Goal: Ask a question: Seek information or help from site administrators or community

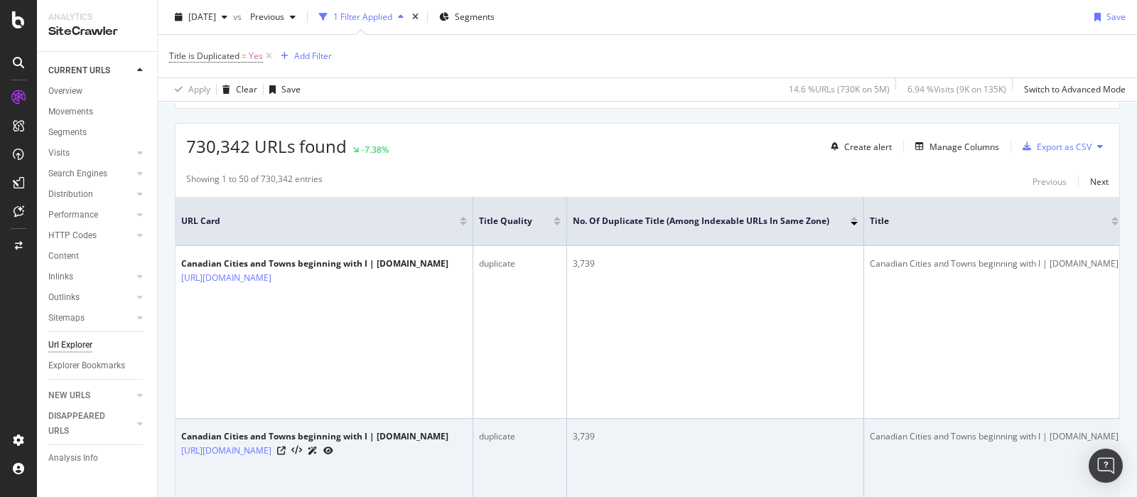
scroll to position [444, 0]
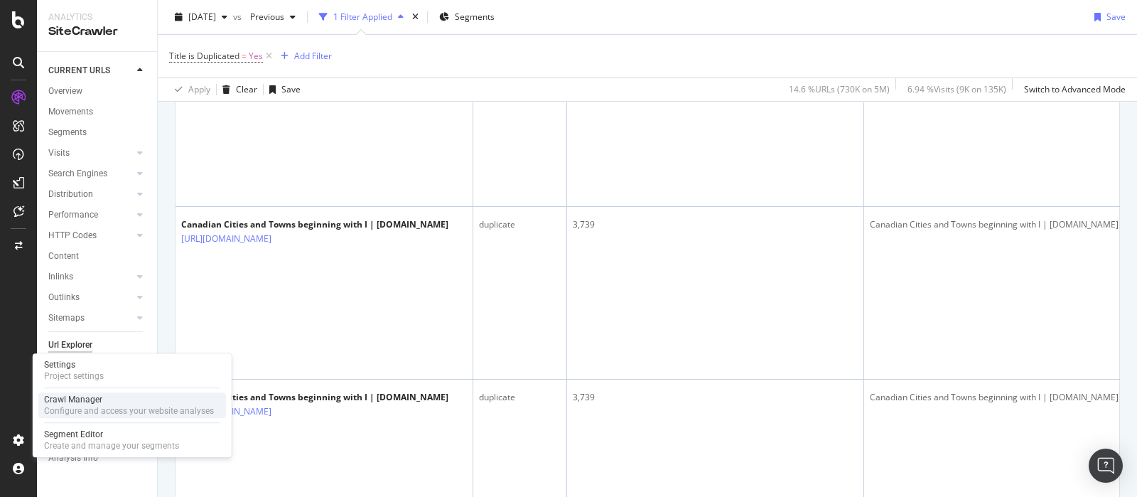
click at [130, 400] on div "Crawl Manager" at bounding box center [129, 399] width 170 height 11
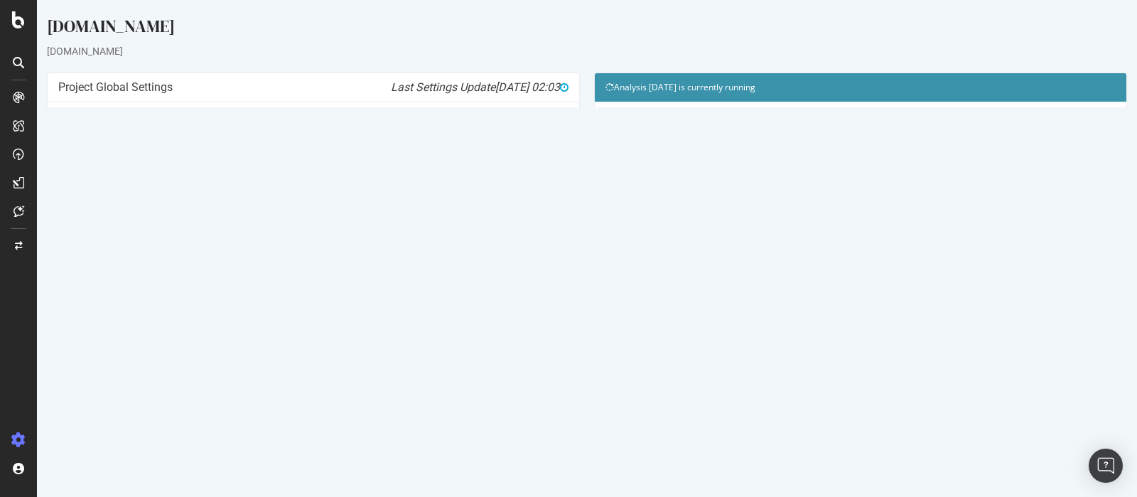
click at [877, 304] on link "Watch Live Stats" at bounding box center [861, 305] width 97 height 23
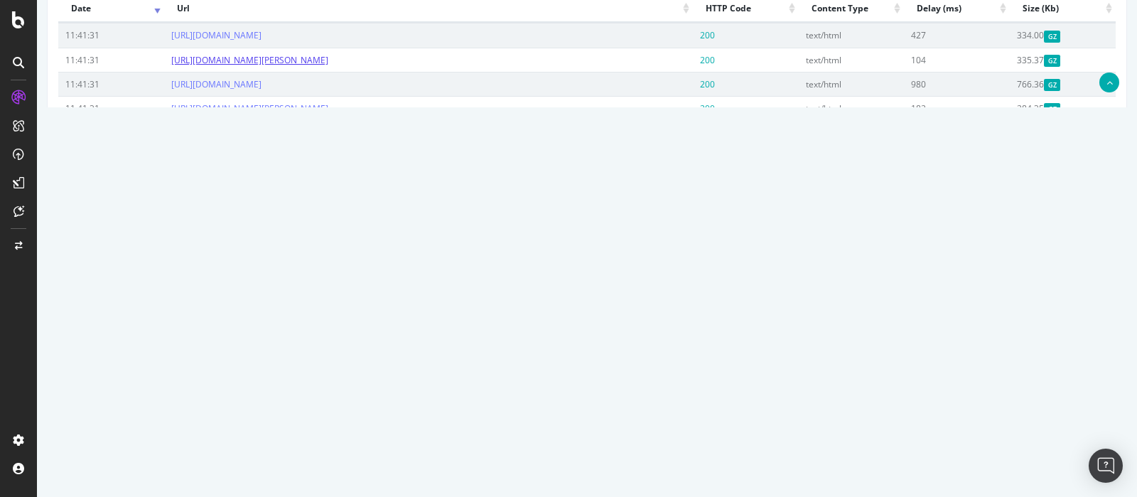
scroll to position [800, 0]
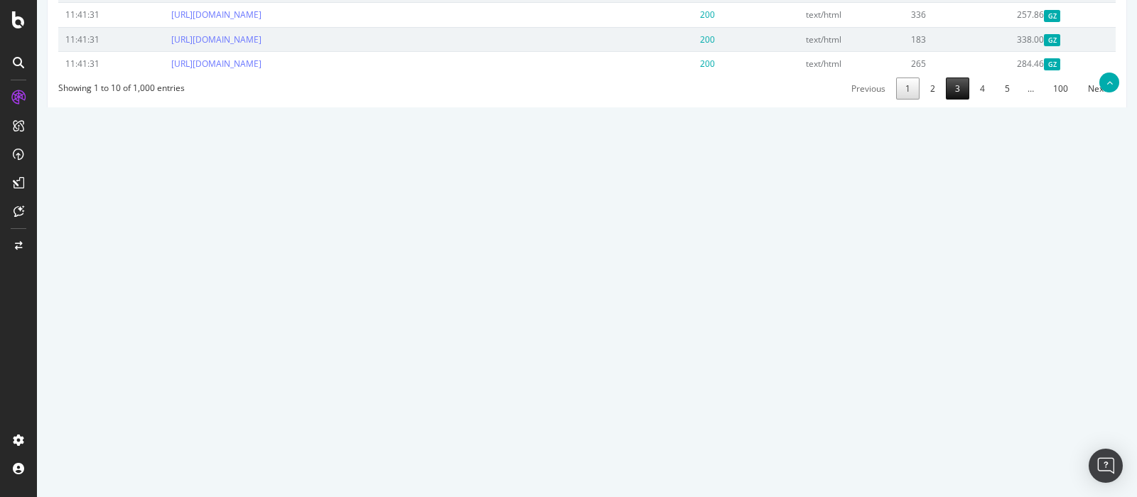
click at [946, 100] on link "3" at bounding box center [957, 88] width 23 height 22
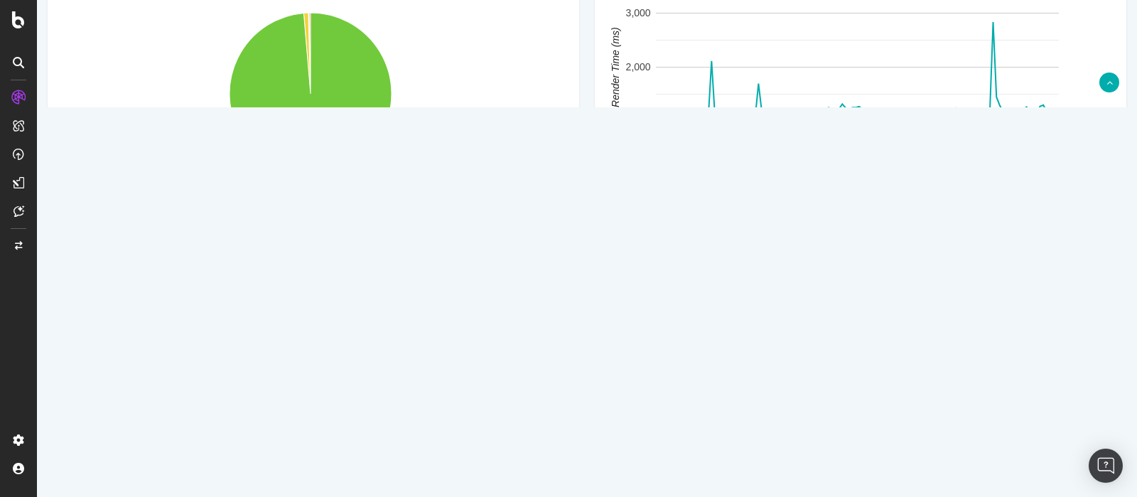
scroll to position [1127, 0]
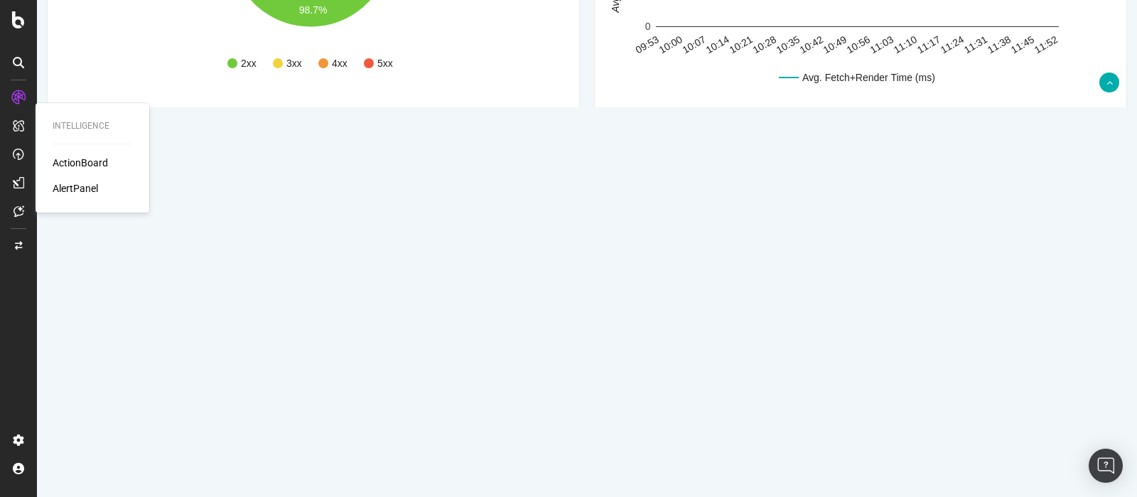
click at [85, 159] on div "ActionBoard" at bounding box center [80, 163] width 55 height 14
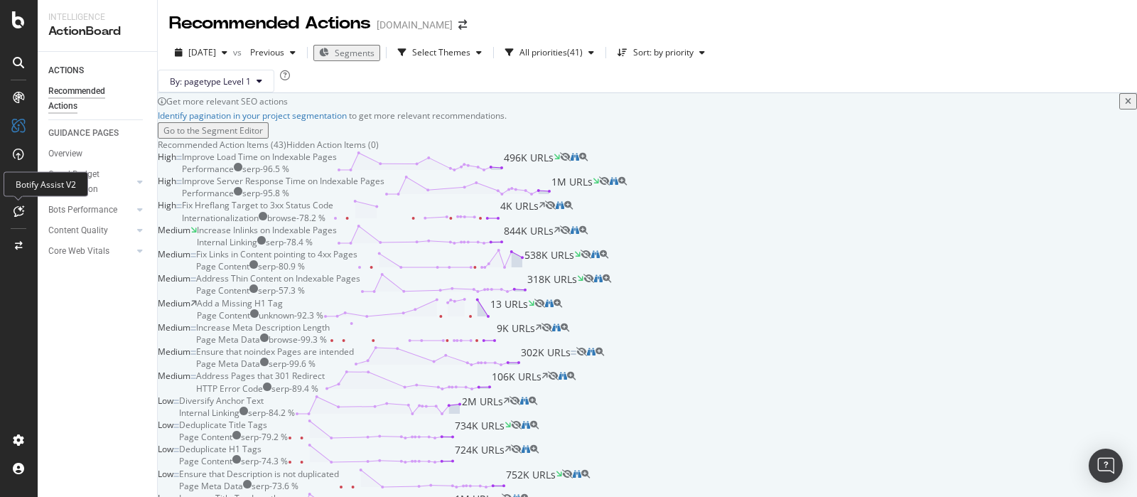
click at [22, 215] on icon at bounding box center [19, 210] width 11 height 11
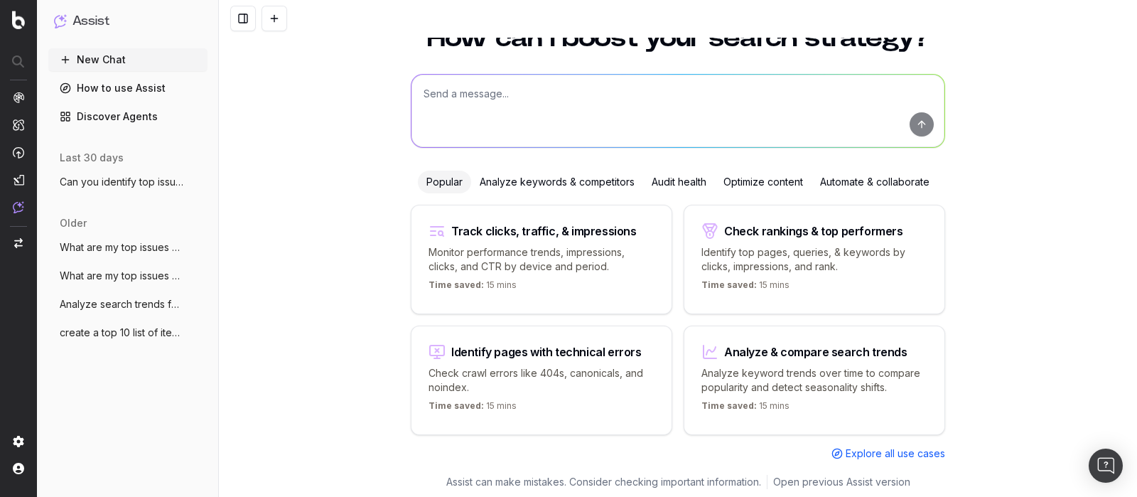
scroll to position [53, 0]
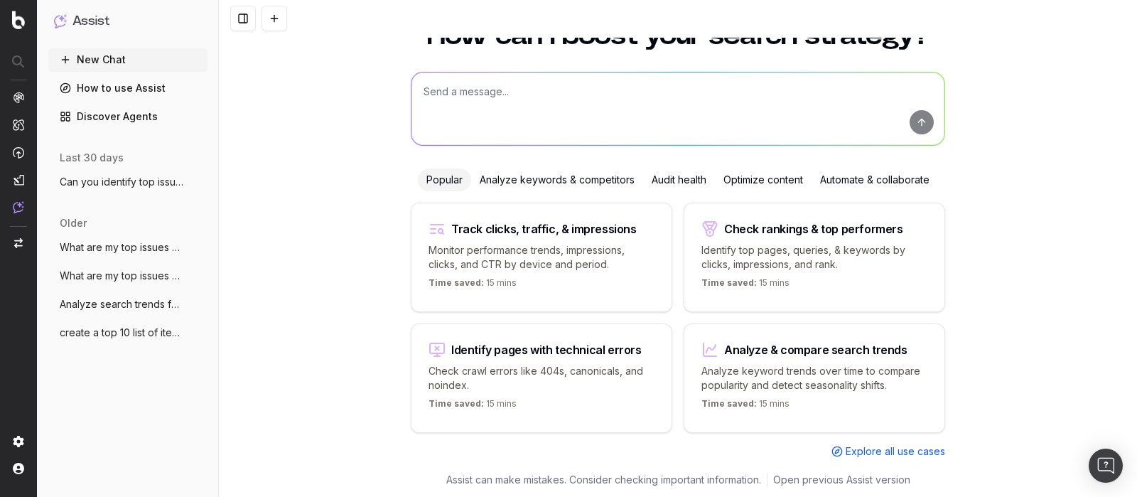
click at [740, 163] on div "How can I boost your search strategy? Popular Analyze keywords & competitors Au…" at bounding box center [678, 239] width 546 height 466
click at [747, 172] on div "Optimize content" at bounding box center [763, 179] width 97 height 23
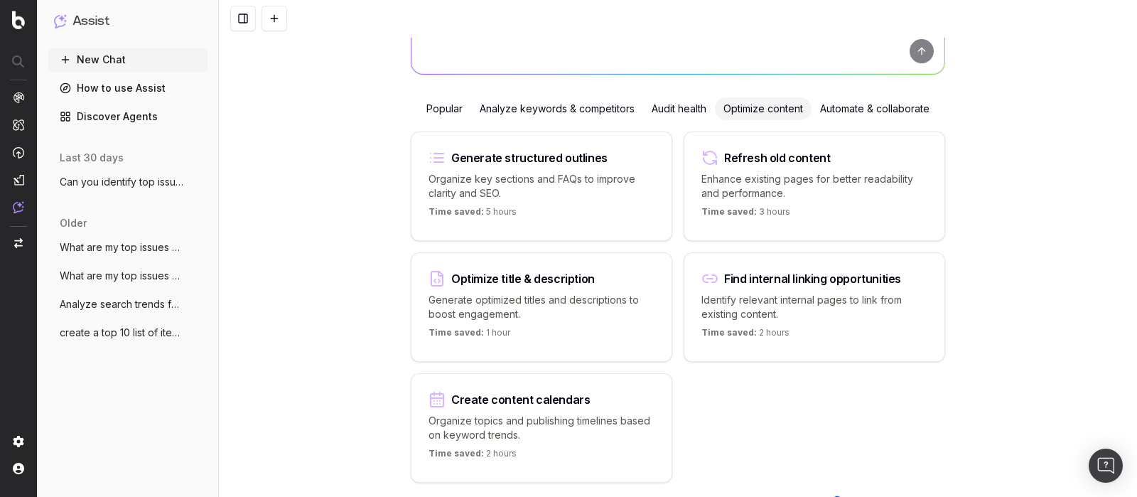
scroll to position [85, 0]
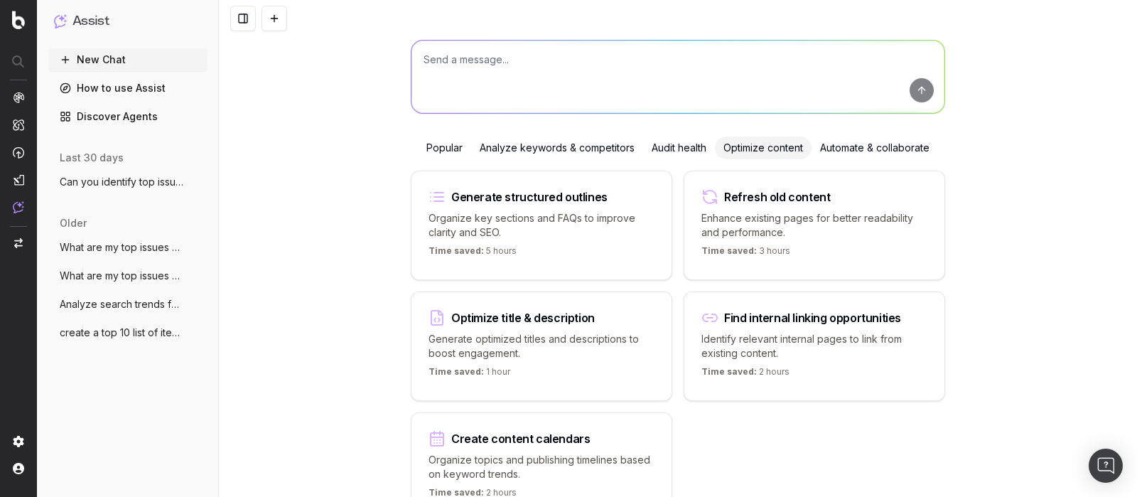
click at [800, 353] on p "Identify relevant internal pages to link from existing content." at bounding box center [815, 346] width 226 height 28
type textarea "Which internal pages should I link to from"
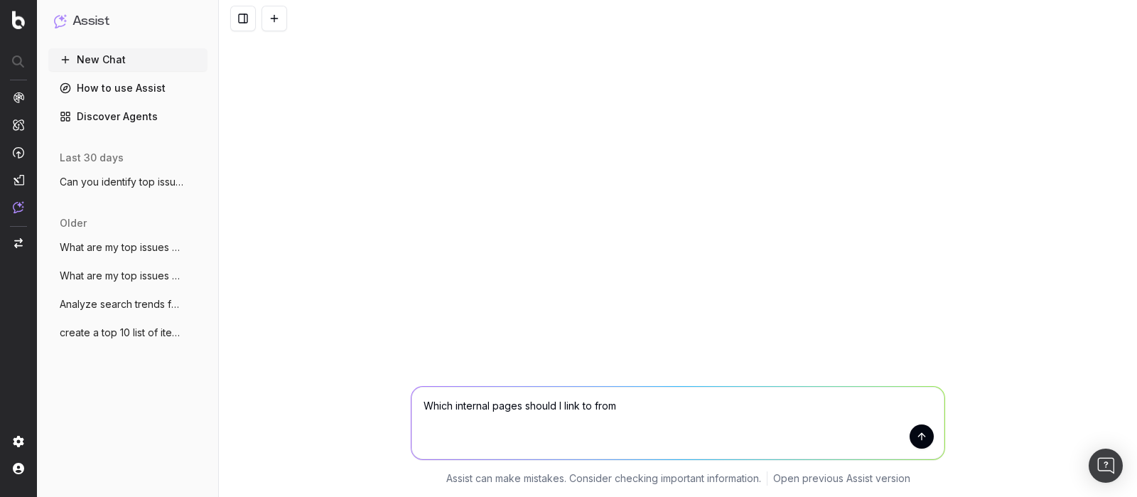
click at [928, 435] on button "submit" at bounding box center [922, 436] width 24 height 24
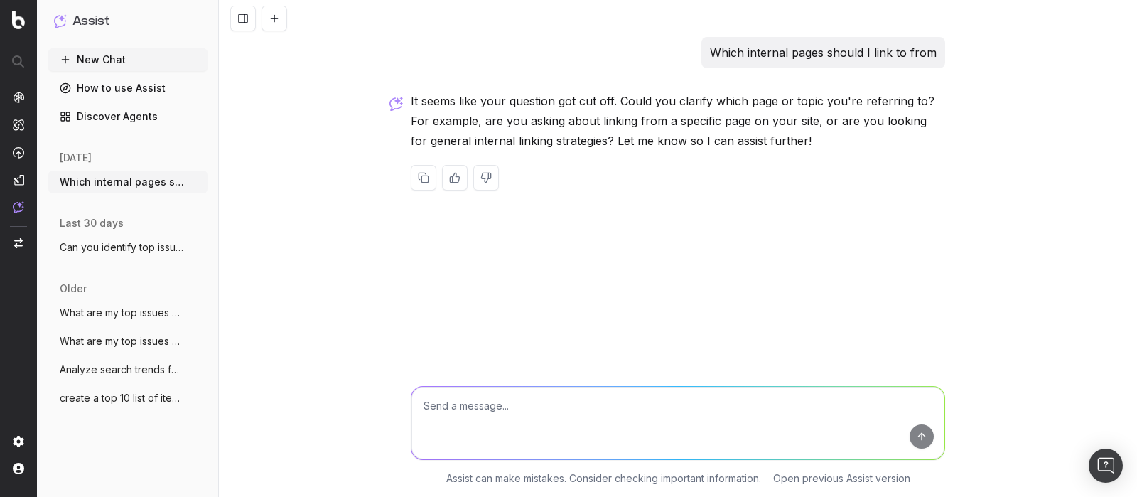
click at [125, 115] on link "Discover Agents" at bounding box center [127, 116] width 159 height 23
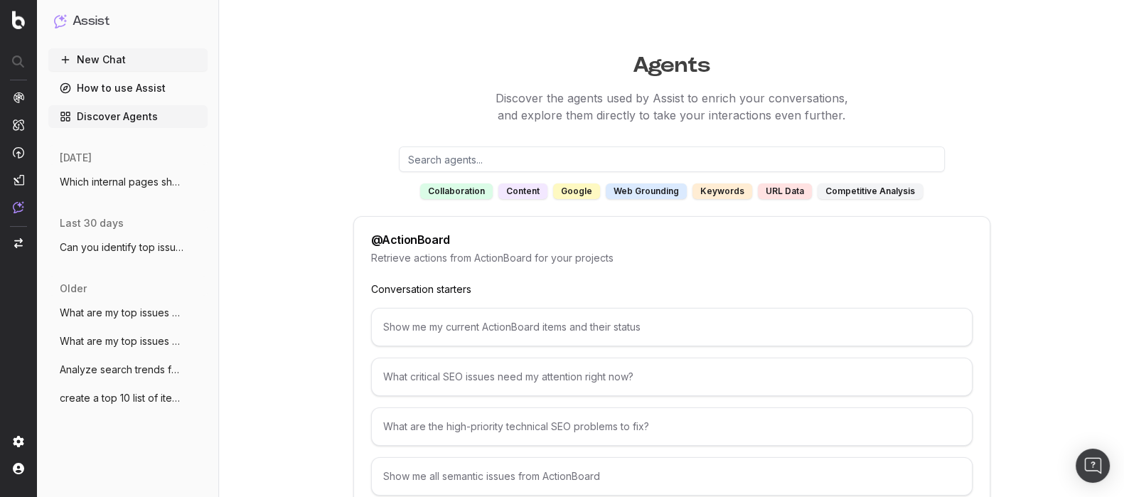
click at [842, 190] on div "competitive analysis" at bounding box center [870, 191] width 105 height 16
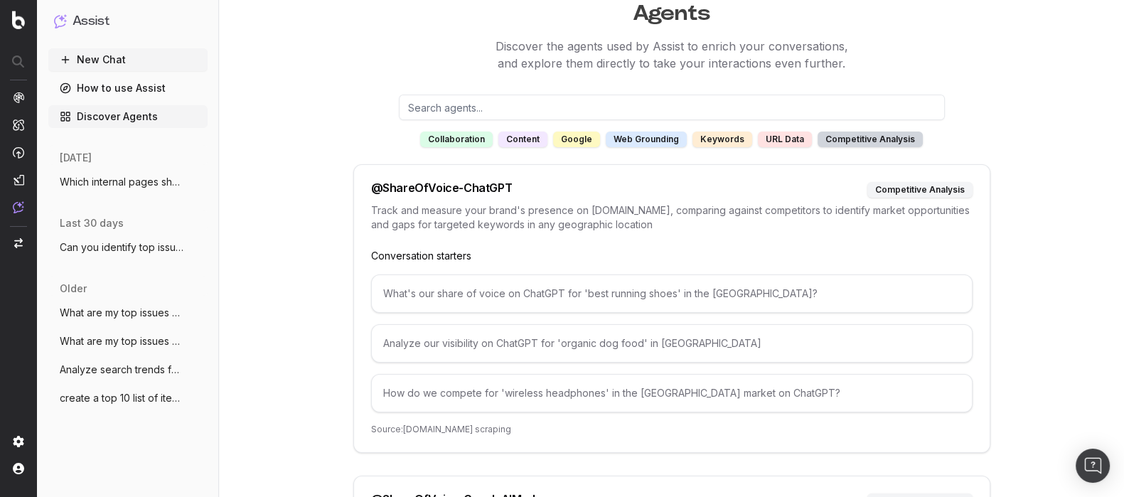
scroll to position [88, 0]
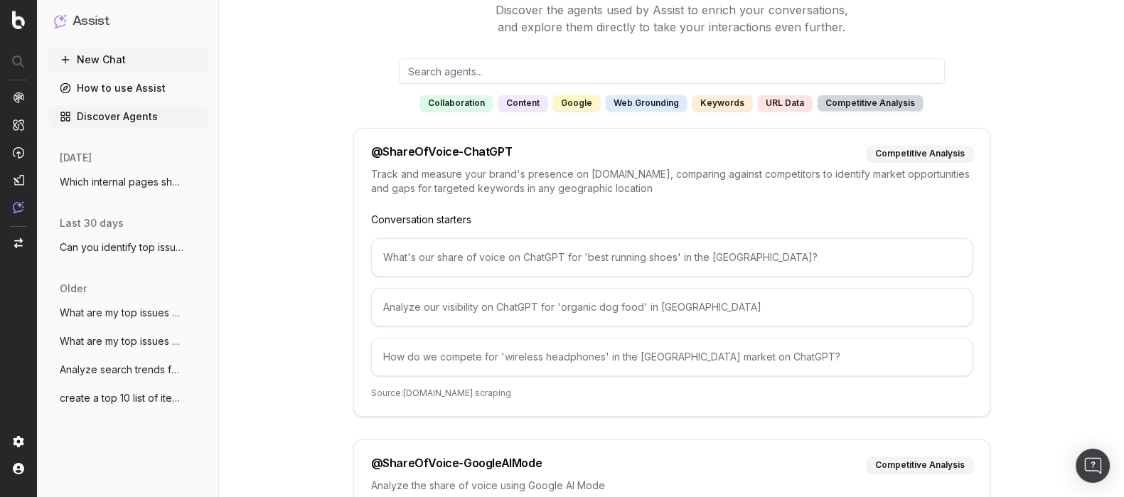
click at [555, 254] on div "What's our share of voice on ChatGPT for 'best running shoes' in the US?" at bounding box center [671, 257] width 601 height 38
click at [655, 252] on div "What's our share of voice on ChatGPT for 'best running shoes' in the US?" at bounding box center [671, 257] width 601 height 38
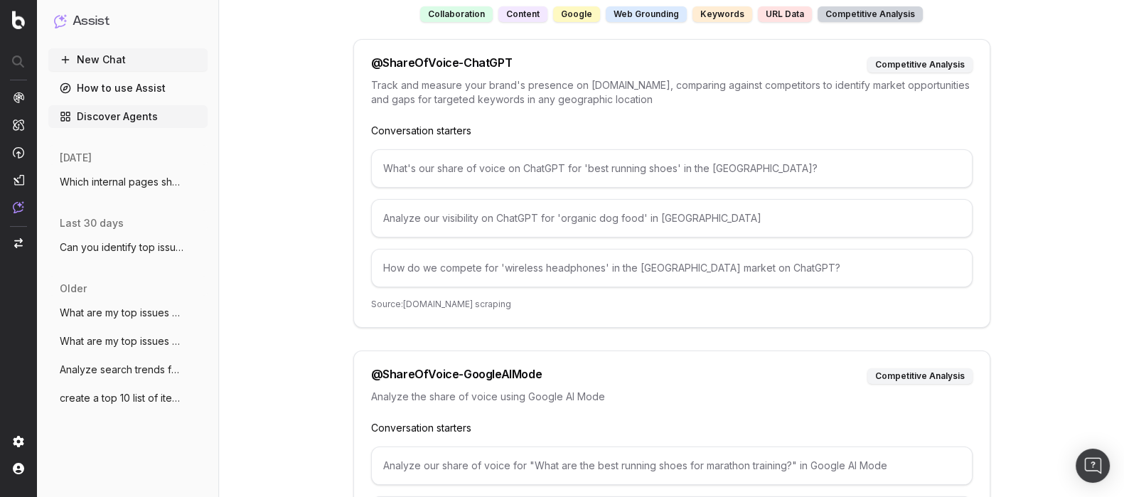
click at [655, 278] on div "How do we compete for 'wireless headphones' in the UK market on ChatGPT?" at bounding box center [671, 268] width 601 height 38
click at [655, 269] on div "How do we compete for 'wireless headphones' in the UK market on ChatGPT?" at bounding box center [671, 268] width 601 height 38
click at [655, 268] on div "How do we compete for 'wireless headphones' in the UK market on ChatGPT?" at bounding box center [671, 268] width 601 height 38
click at [645, 211] on div "Analyze our visibility on ChatGPT for 'organic dog food' in Canada" at bounding box center [671, 218] width 601 height 38
drag, startPoint x: 722, startPoint y: 217, endPoint x: 481, endPoint y: 217, distance: 241.0
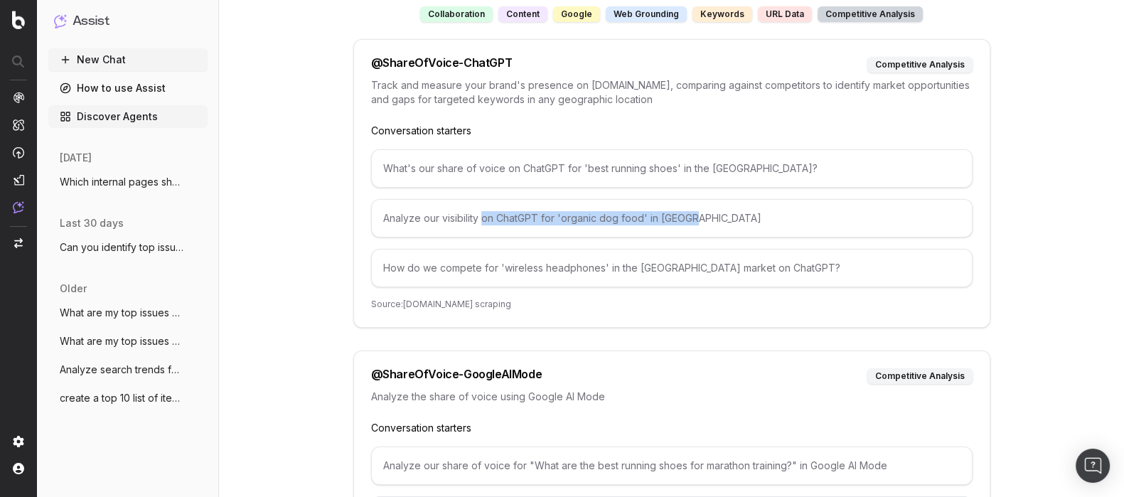
click at [481, 217] on div "Analyze our visibility on ChatGPT for 'organic dog food' in Canada" at bounding box center [671, 218] width 601 height 38
click at [546, 217] on div "Analyze our visibility on ChatGPT for 'organic dog food' in Canada" at bounding box center [671, 218] width 601 height 38
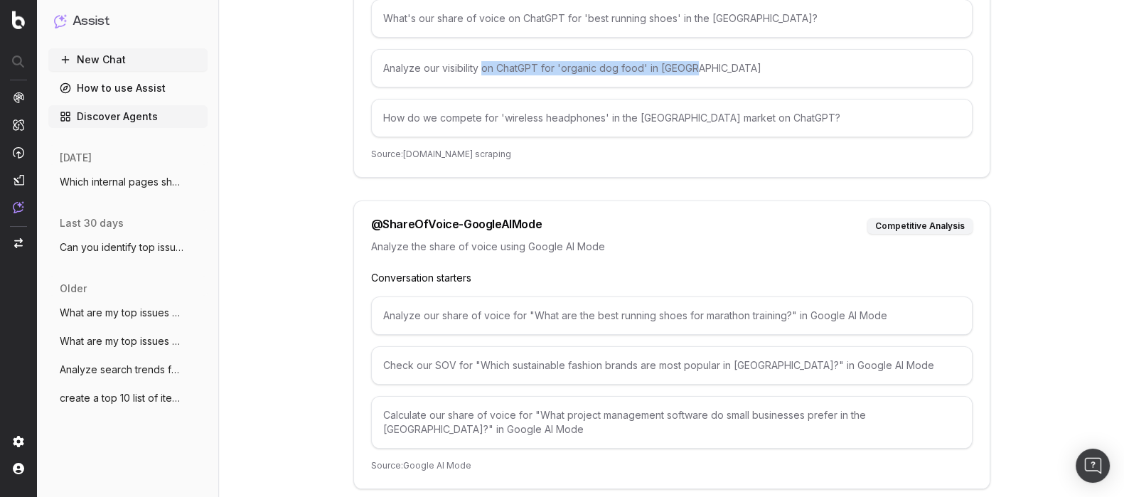
scroll to position [444, 0]
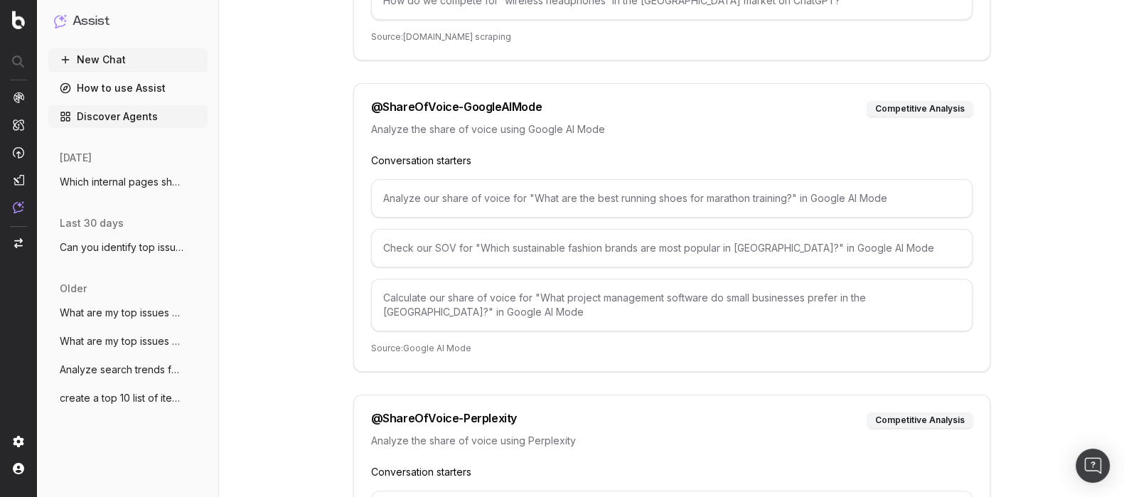
click at [562, 283] on div "Calculate our share of voice for "What project management software do small bus…" at bounding box center [671, 305] width 601 height 53
click at [561, 289] on div "Calculate our share of voice for "What project management software do small bus…" at bounding box center [671, 305] width 601 height 53
click at [572, 244] on div "Check our SOV for "Which sustainable fashion brands are most popular in Canada?…" at bounding box center [671, 248] width 601 height 38
click at [658, 250] on div "Check our SOV for "Which sustainable fashion brands are most popular in Canada?…" at bounding box center [671, 248] width 601 height 38
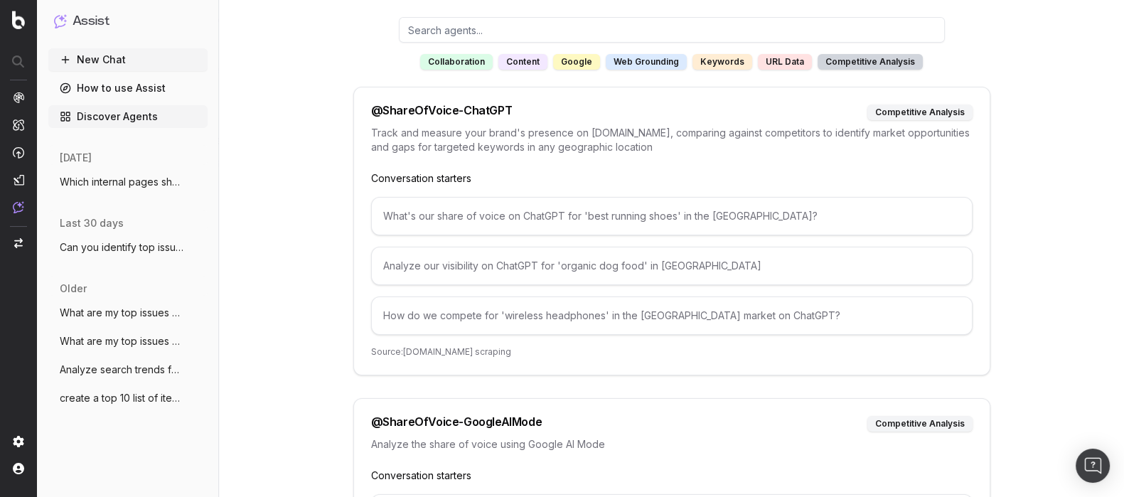
scroll to position [46, 0]
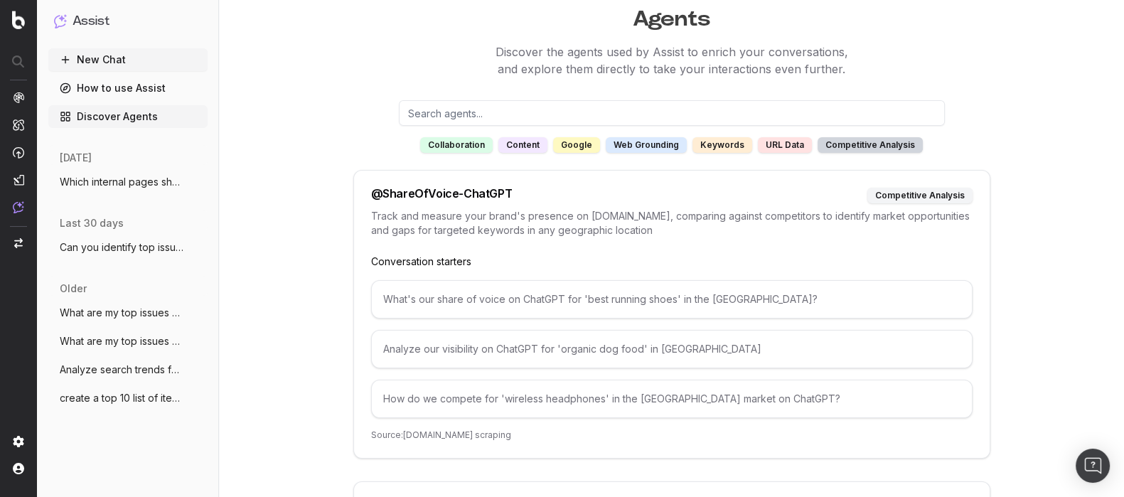
click at [516, 101] on input "text" at bounding box center [672, 113] width 546 height 26
click at [518, 107] on input "text" at bounding box center [672, 113] width 546 height 26
type input "share"
click at [639, 141] on div "web grounding" at bounding box center [646, 145] width 81 height 16
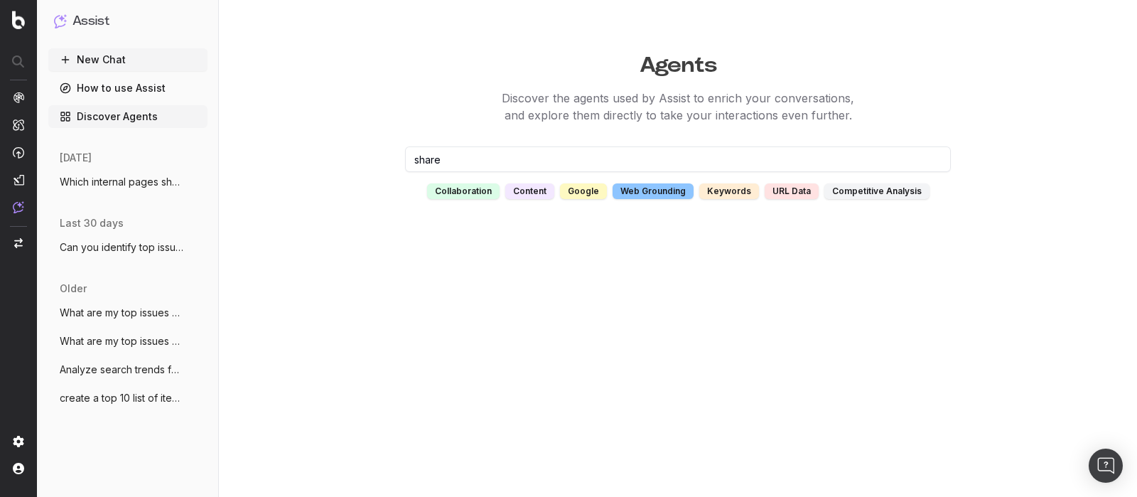
click at [720, 188] on div "keywords" at bounding box center [730, 191] width 60 height 16
drag, startPoint x: 500, startPoint y: 164, endPoint x: 331, endPoint y: 161, distance: 168.5
click at [357, 161] on div "Agents Discover the agents used by Assist to enrich your conversations, and exp…" at bounding box center [678, 122] width 918 height 154
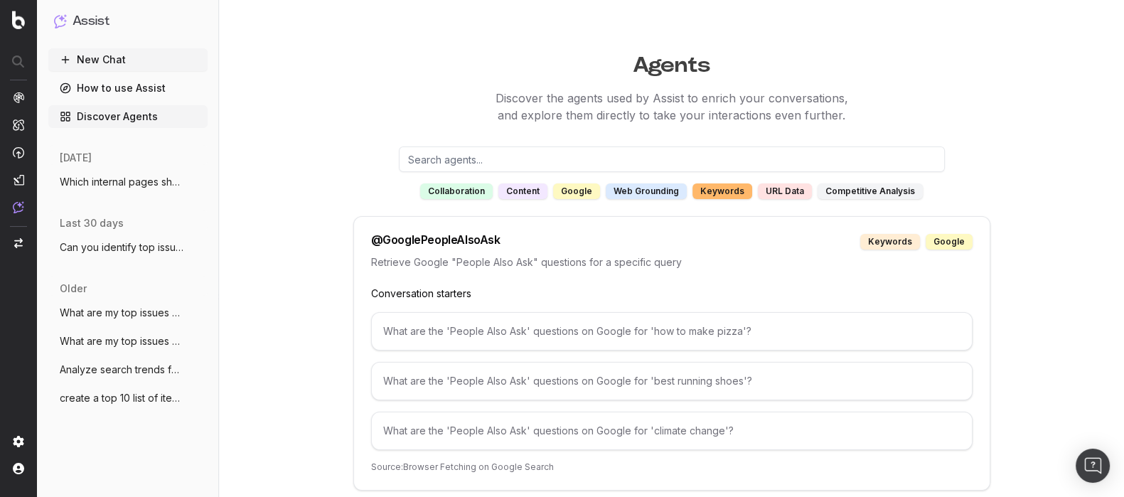
click at [630, 191] on div "web grounding" at bounding box center [646, 191] width 81 height 16
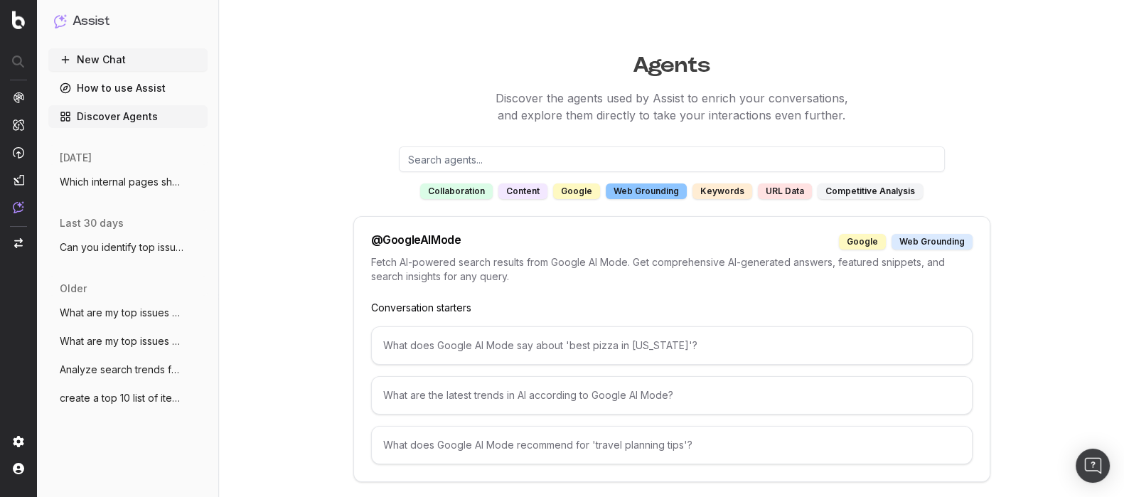
click at [467, 238] on div "@ GoogleAIMode google web grounding" at bounding box center [671, 242] width 601 height 16
click at [867, 241] on div "google" at bounding box center [862, 242] width 47 height 16
click at [936, 241] on div "web grounding" at bounding box center [931, 242] width 81 height 16
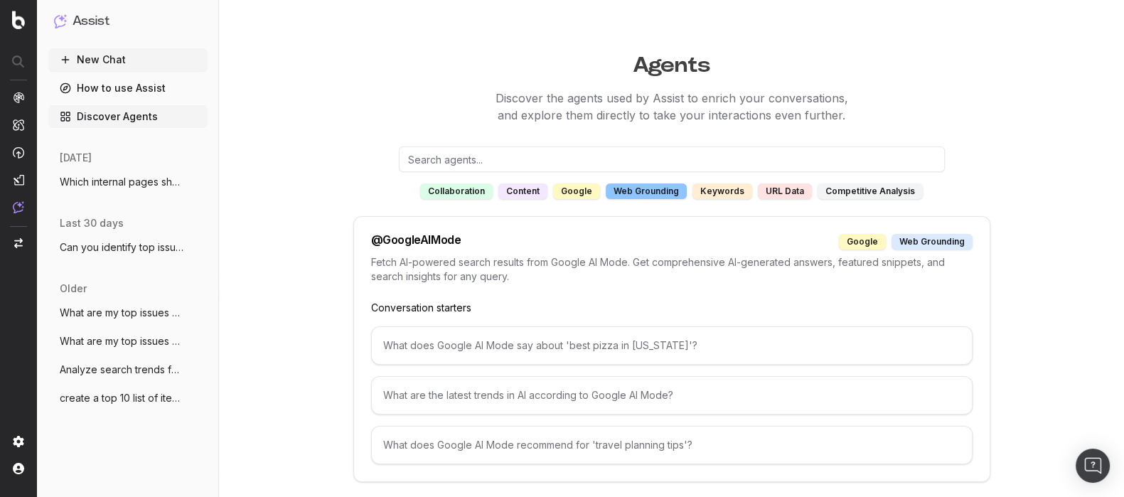
click at [446, 238] on div "@ GoogleAIMode" at bounding box center [416, 242] width 90 height 16
copy div "@ GoogleAIMode"
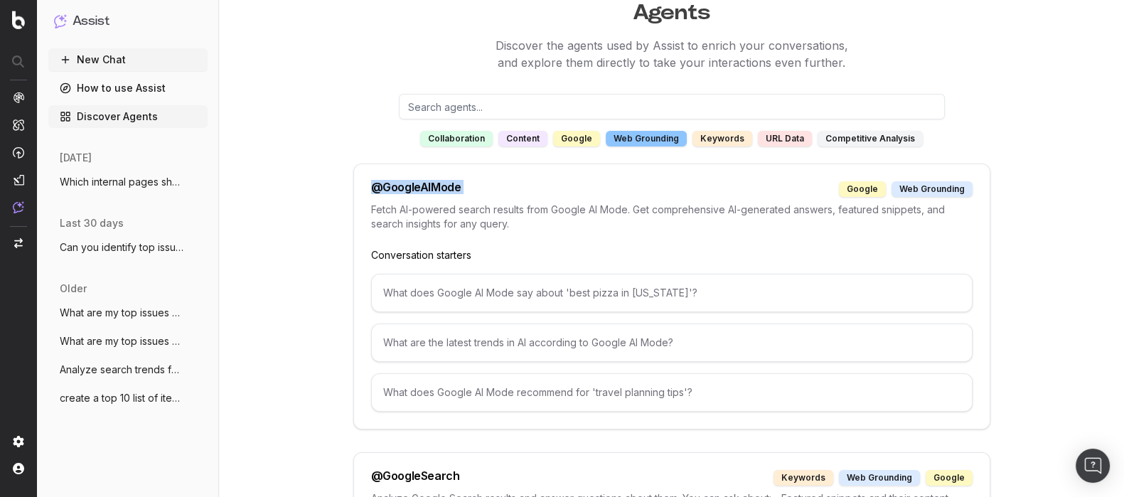
scroll to position [88, 0]
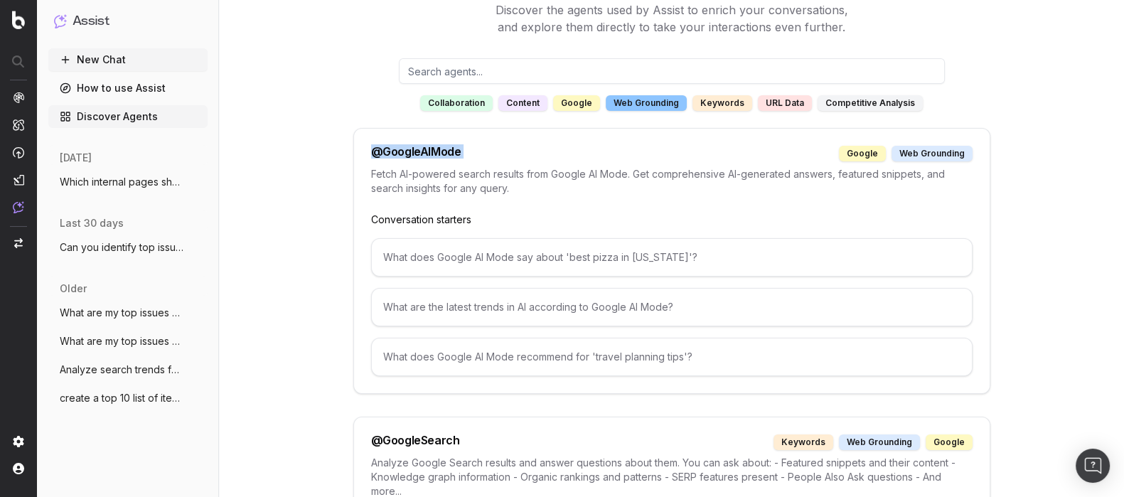
click at [115, 55] on button "New Chat" at bounding box center [127, 59] width 159 height 23
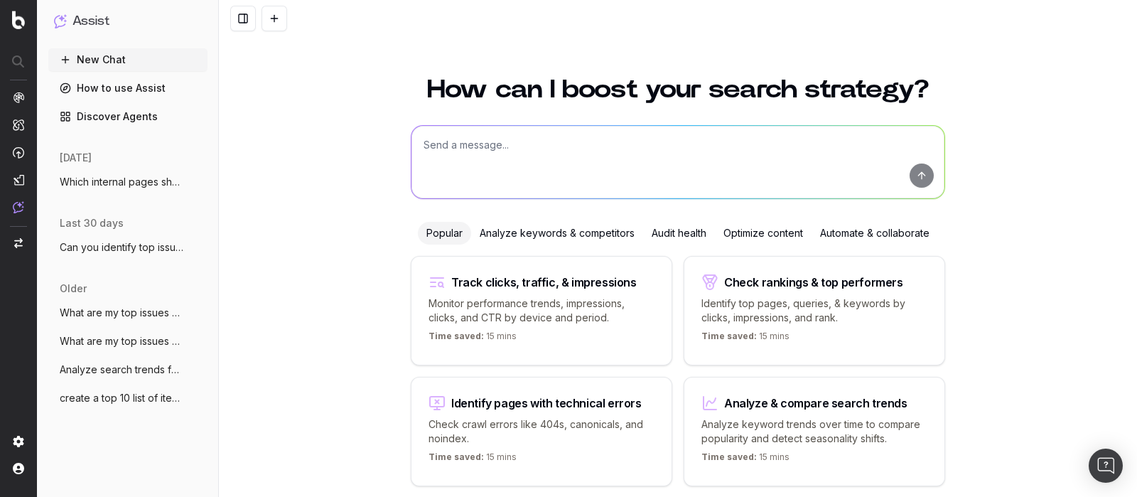
scroll to position [42, 0]
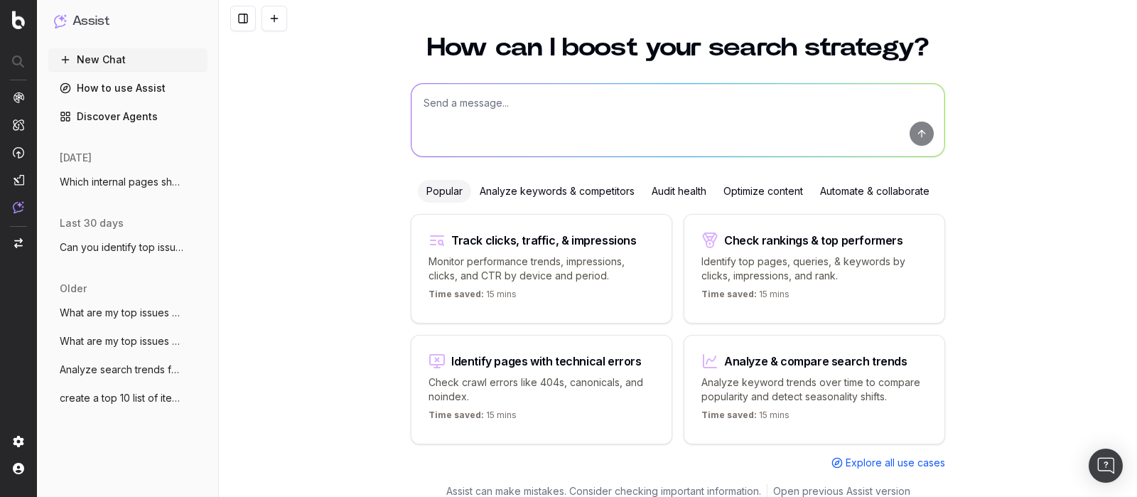
click at [479, 75] on div "How can I boost your search strategy? Popular Analyze keywords & competitors Au…" at bounding box center [678, 251] width 546 height 466
click at [483, 95] on textarea at bounding box center [678, 120] width 533 height 73
paste textarea "@GoogleAIMode"
click at [548, 107] on textarea "@GoogleAIMode" at bounding box center [678, 120] width 533 height 73
drag, startPoint x: 498, startPoint y: 97, endPoint x: 350, endPoint y: 108, distance: 148.2
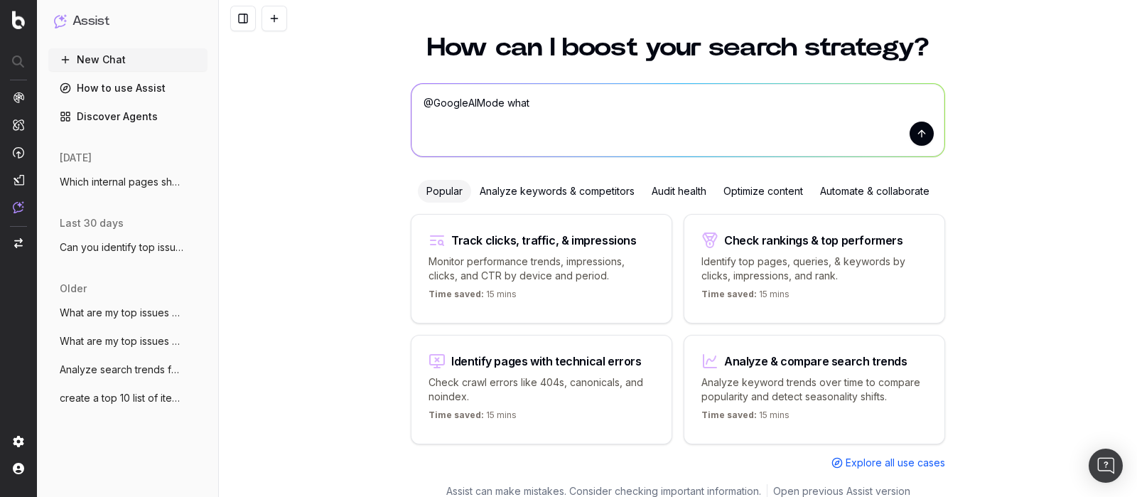
click at [274, 103] on div "How can I boost your search strategy? @GoogleAIMode what @GoogleAIMode what Pop…" at bounding box center [678, 264] width 918 height 492
click at [515, 103] on textarea "what" at bounding box center [678, 120] width 533 height 73
paste textarea "@GoogleAIMode"
type textarea "what does @GoogleAIMode say about "plumbers Montreal" topic"
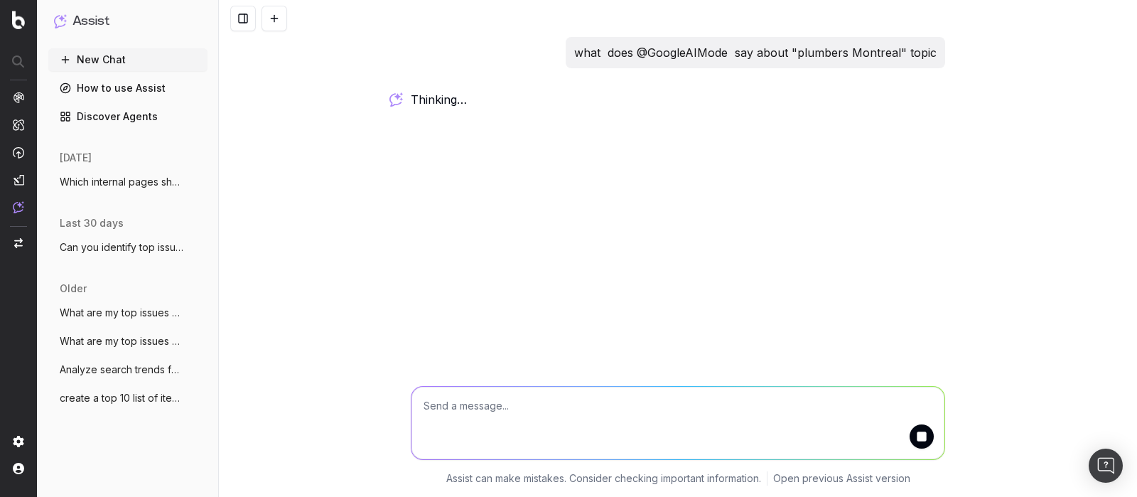
scroll to position [0, 0]
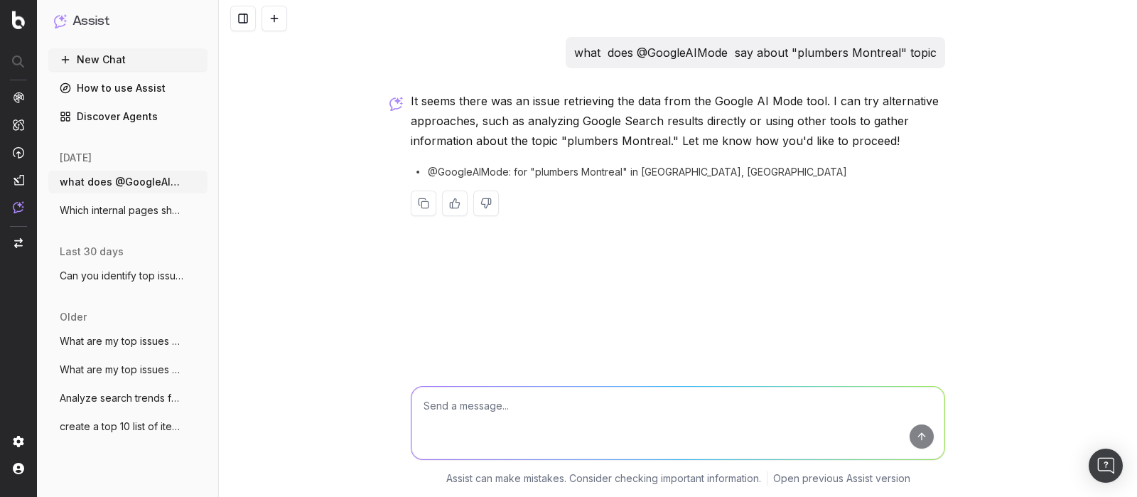
click at [188, 280] on button "Can you identify top issues based on the" at bounding box center [127, 275] width 159 height 23
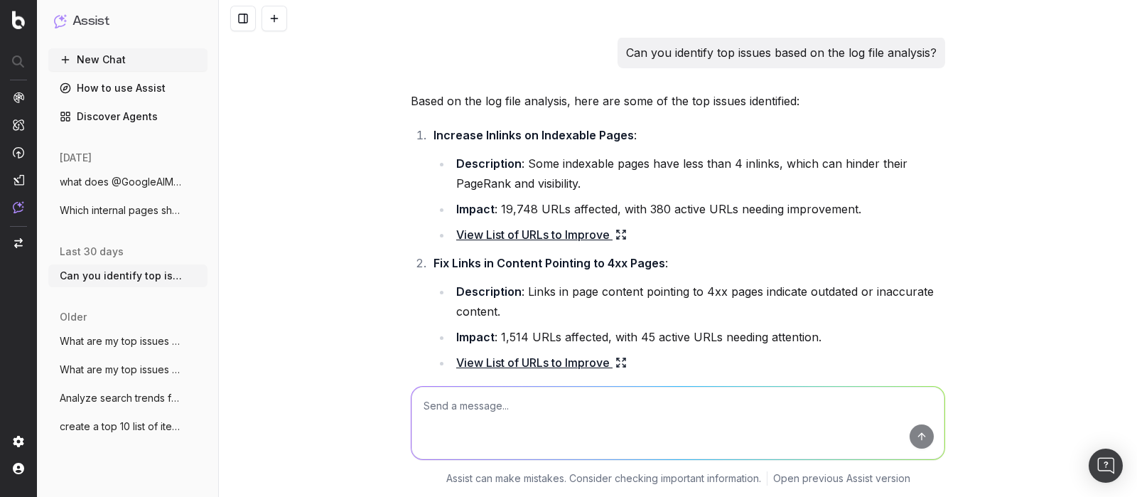
scroll to position [4720, 0]
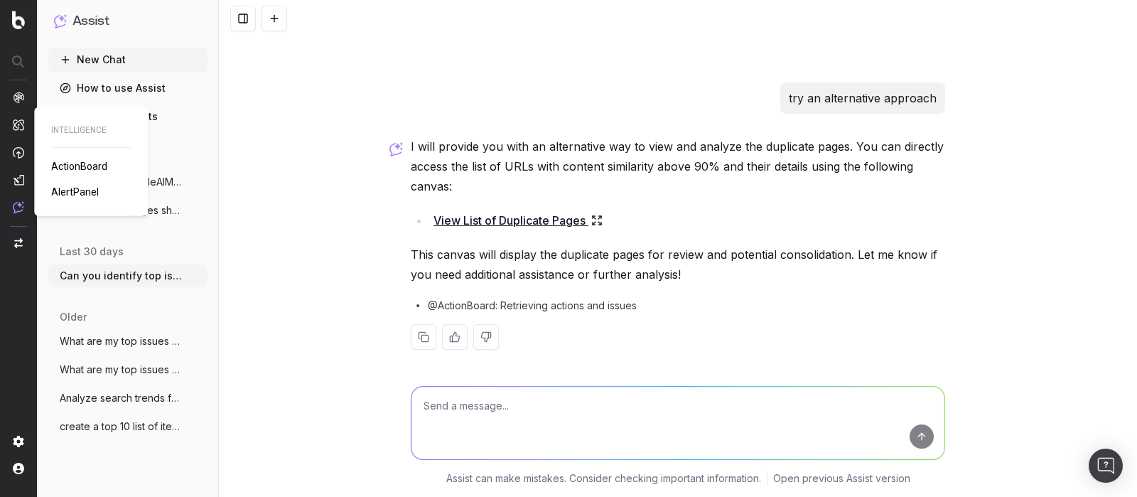
click at [88, 164] on span "ActionBoard" at bounding box center [79, 166] width 56 height 11
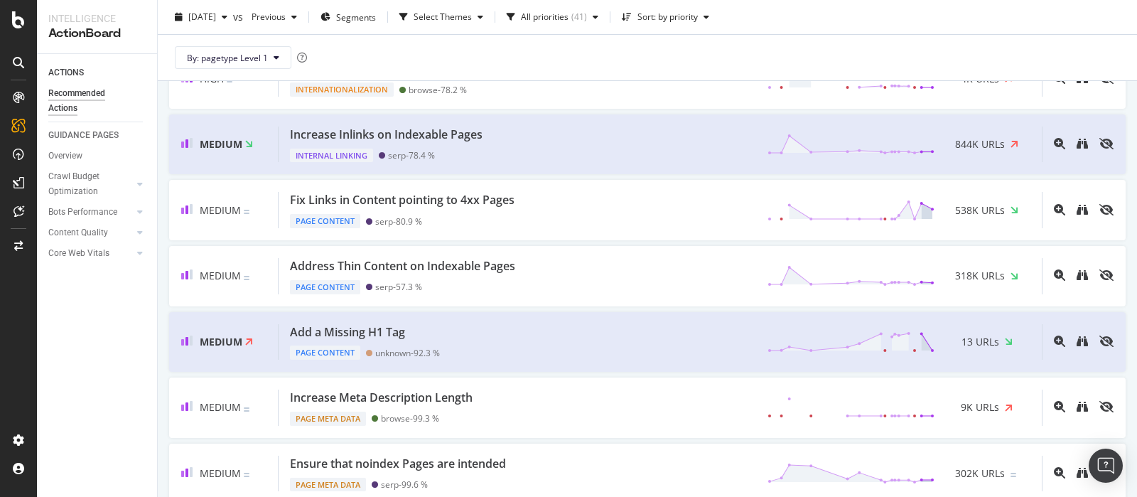
scroll to position [355, 0]
